Goal: Task Accomplishment & Management: Manage account settings

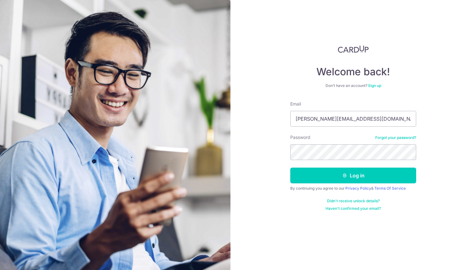
click at [297, 115] on input "[PERSON_NAME][EMAIL_ADDRESS][DOMAIN_NAME]" at bounding box center [353, 119] width 126 height 16
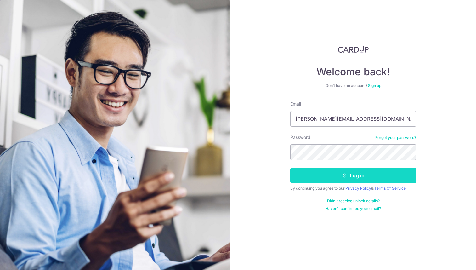
click at [303, 176] on button "Log in" at bounding box center [353, 175] width 126 height 16
